Goal: Information Seeking & Learning: Learn about a topic

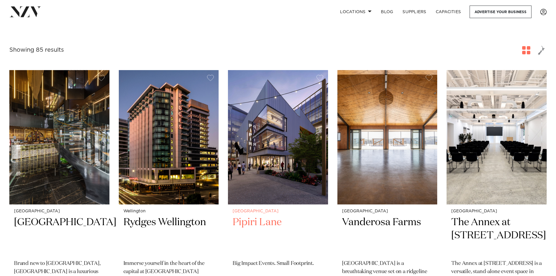
scroll to position [146, 0]
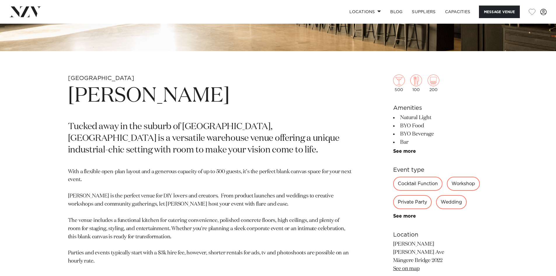
scroll to position [235, 0]
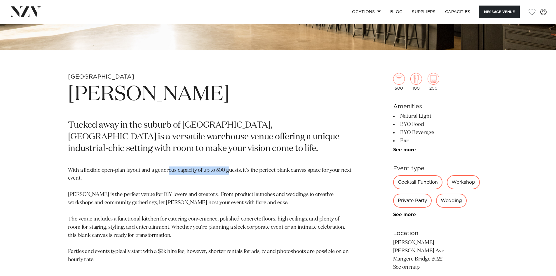
drag, startPoint x: 189, startPoint y: 169, endPoint x: 228, endPoint y: 170, distance: 38.5
click at [228, 170] on p "With a flexible open-plan layout and a generous capacity of up to 500 guests, i…" at bounding box center [210, 215] width 284 height 98
drag, startPoint x: 179, startPoint y: 196, endPoint x: 196, endPoint y: 196, distance: 17.8
click at [196, 196] on p "With a flexible open-plan layout and a generous capacity of up to 500 guests, i…" at bounding box center [210, 215] width 284 height 98
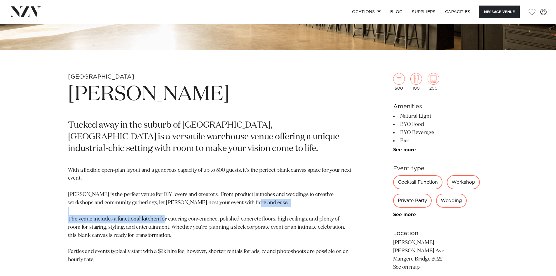
drag, startPoint x: 180, startPoint y: 214, endPoint x: 198, endPoint y: 216, distance: 18.2
click at [196, 216] on p "With a flexible open-plan layout and a generous capacity of up to 500 guests, i…" at bounding box center [210, 215] width 284 height 98
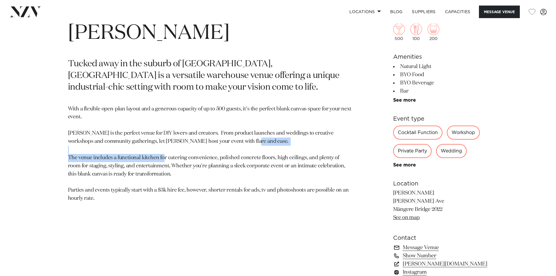
scroll to position [322, 0]
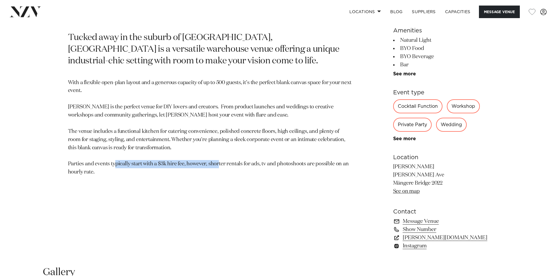
drag, startPoint x: 247, startPoint y: 161, endPoint x: 145, endPoint y: 164, distance: 102.5
click at [145, 164] on p "With a flexible open-plan layout and a generous capacity of up to 500 guests, i…" at bounding box center [210, 128] width 284 height 98
click at [121, 162] on p "With a flexible open-plan layout and a generous capacity of up to 500 guests, i…" at bounding box center [210, 128] width 284 height 98
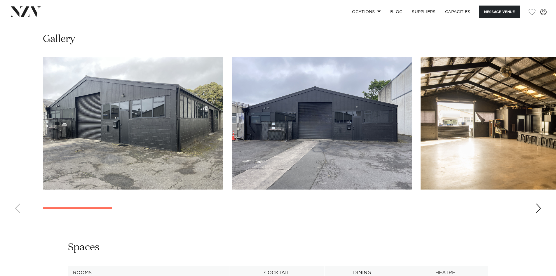
scroll to position [556, 0]
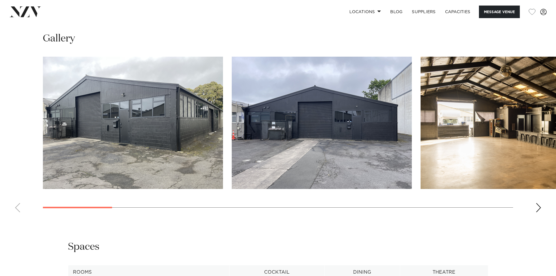
click at [536, 206] on div "Next slide" at bounding box center [539, 207] width 6 height 9
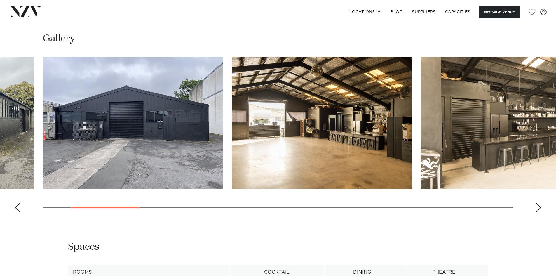
click at [537, 207] on div "Next slide" at bounding box center [539, 207] width 6 height 9
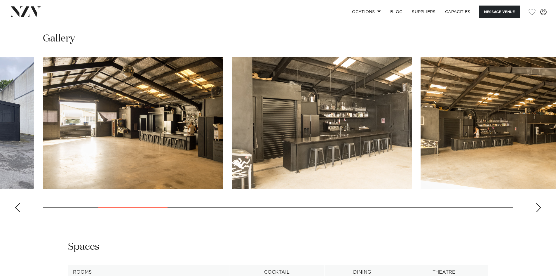
click at [537, 207] on div "Next slide" at bounding box center [539, 207] width 6 height 9
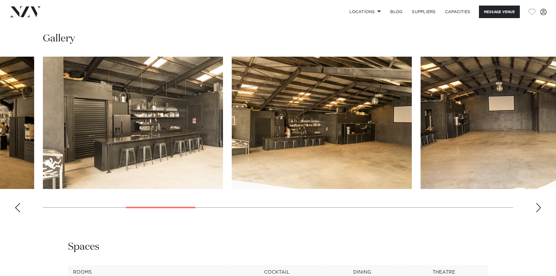
click at [537, 207] on div "Next slide" at bounding box center [539, 207] width 6 height 9
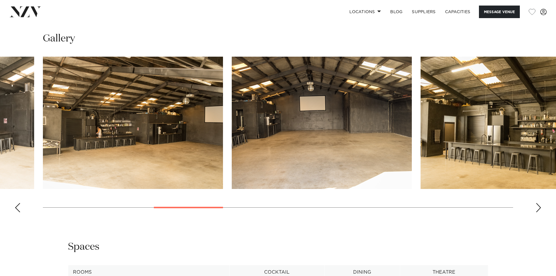
click at [537, 207] on div "Next slide" at bounding box center [539, 207] width 6 height 9
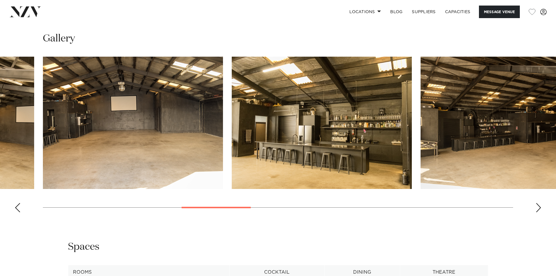
click at [537, 207] on div "Next slide" at bounding box center [539, 207] width 6 height 9
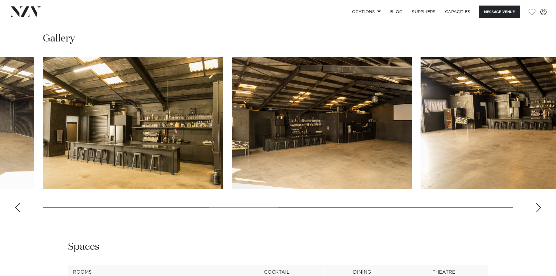
click at [537, 207] on div "Next slide" at bounding box center [539, 207] width 6 height 9
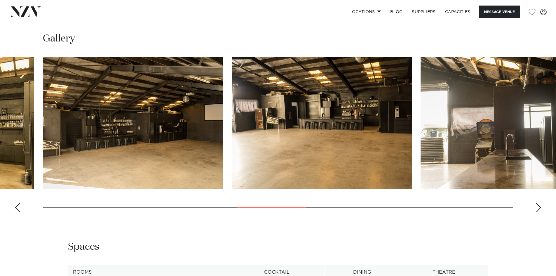
click at [537, 207] on div "Next slide" at bounding box center [539, 207] width 6 height 9
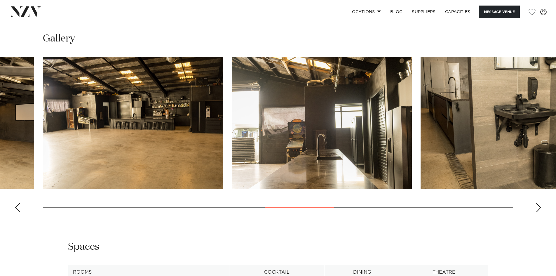
click at [537, 207] on div "Next slide" at bounding box center [539, 207] width 6 height 9
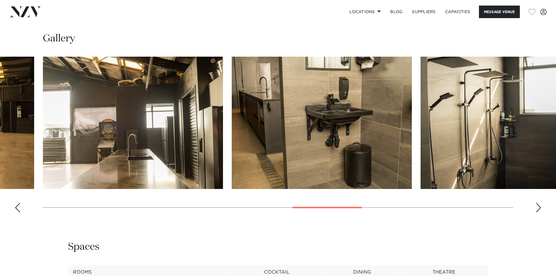
click at [537, 207] on div "Next slide" at bounding box center [539, 207] width 6 height 9
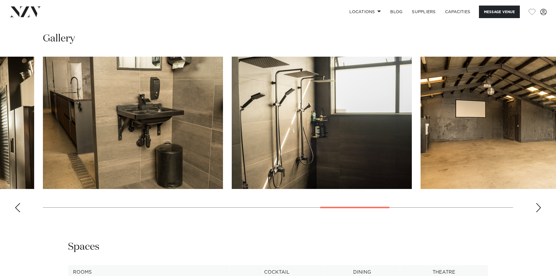
click at [537, 207] on div "Next slide" at bounding box center [539, 207] width 6 height 9
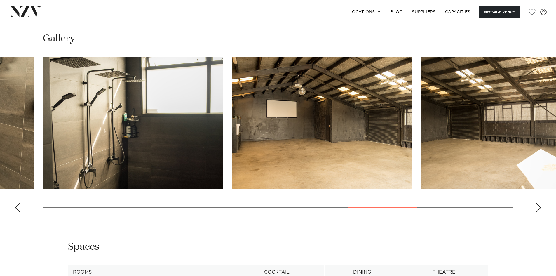
click at [537, 207] on div "Next slide" at bounding box center [539, 207] width 6 height 9
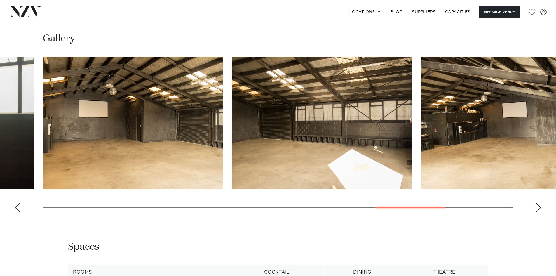
click at [537, 207] on div "Next slide" at bounding box center [539, 207] width 6 height 9
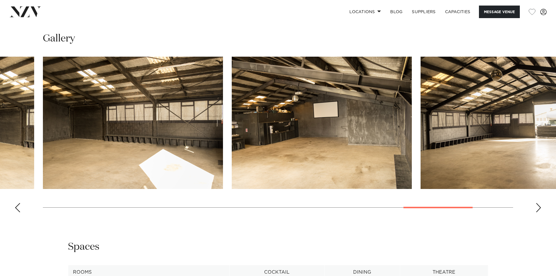
click at [536, 205] on div "Next slide" at bounding box center [539, 207] width 6 height 9
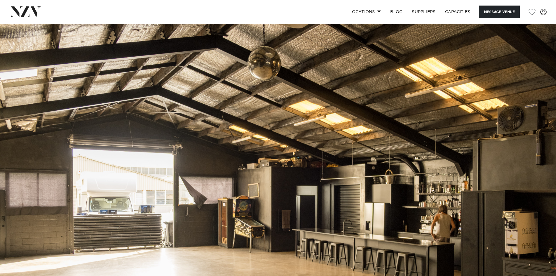
scroll to position [0, 0]
